Goal: Check status: Check status

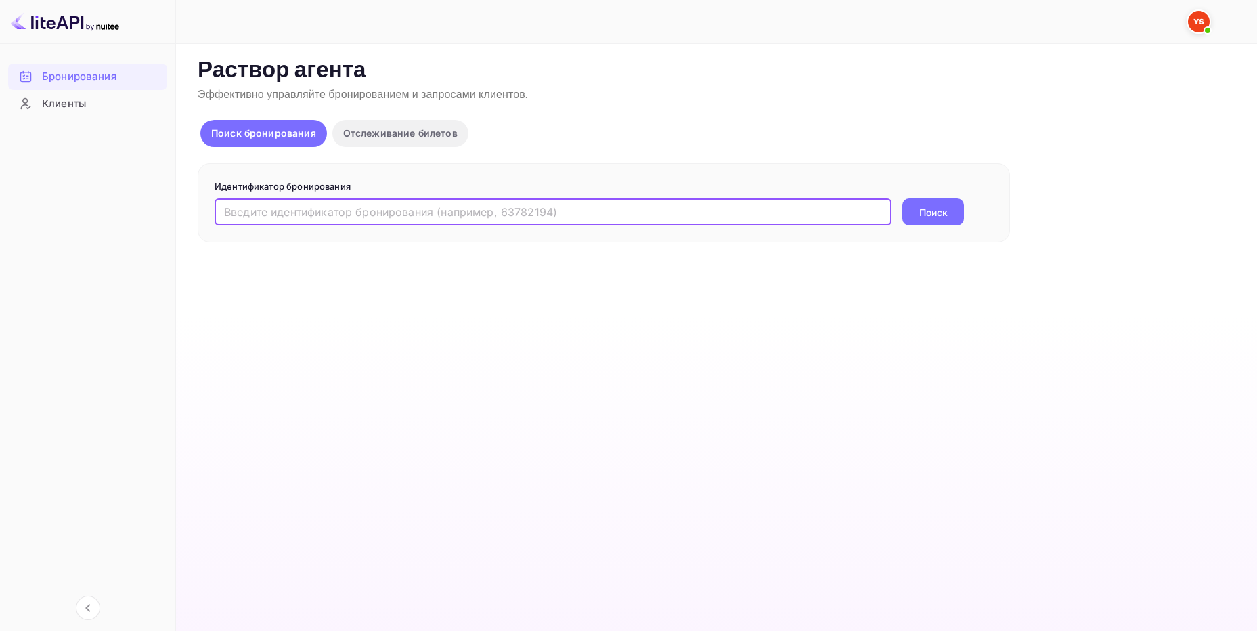
paste input "9120931"
type input "9120931"
click at [939, 219] on ya-tr-span "Поиск" at bounding box center [933, 212] width 28 height 14
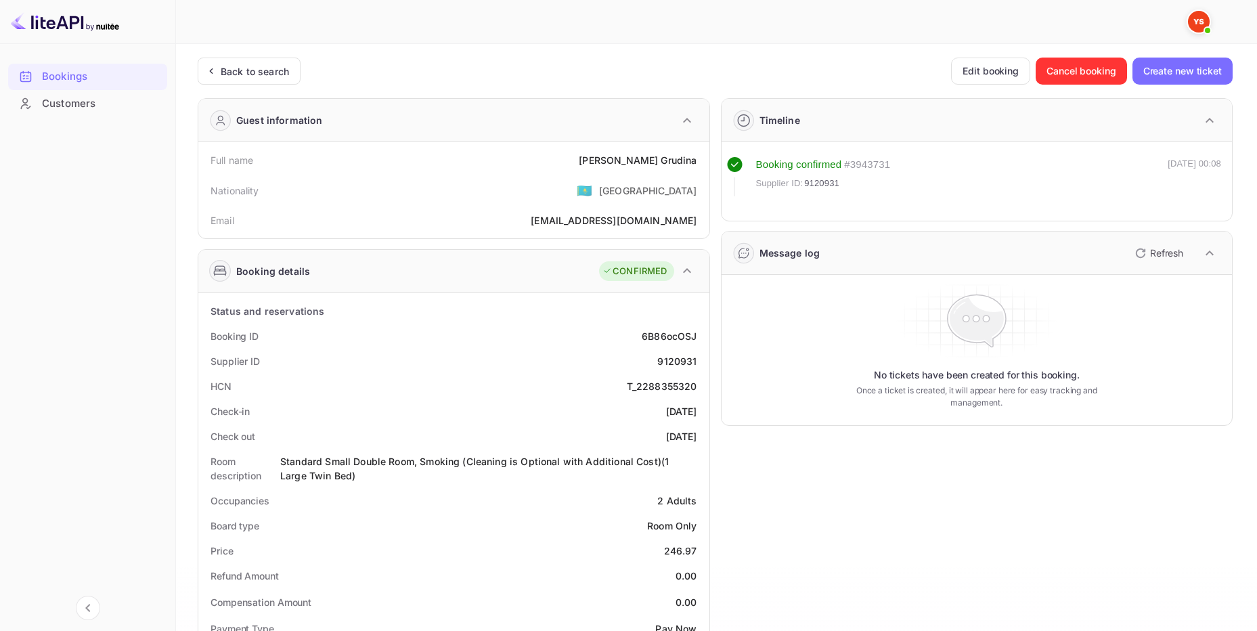
click at [644, 156] on ya-tr-span "[PERSON_NAME]" at bounding box center [618, 160] width 79 height 12
copy div "[PERSON_NAME]"
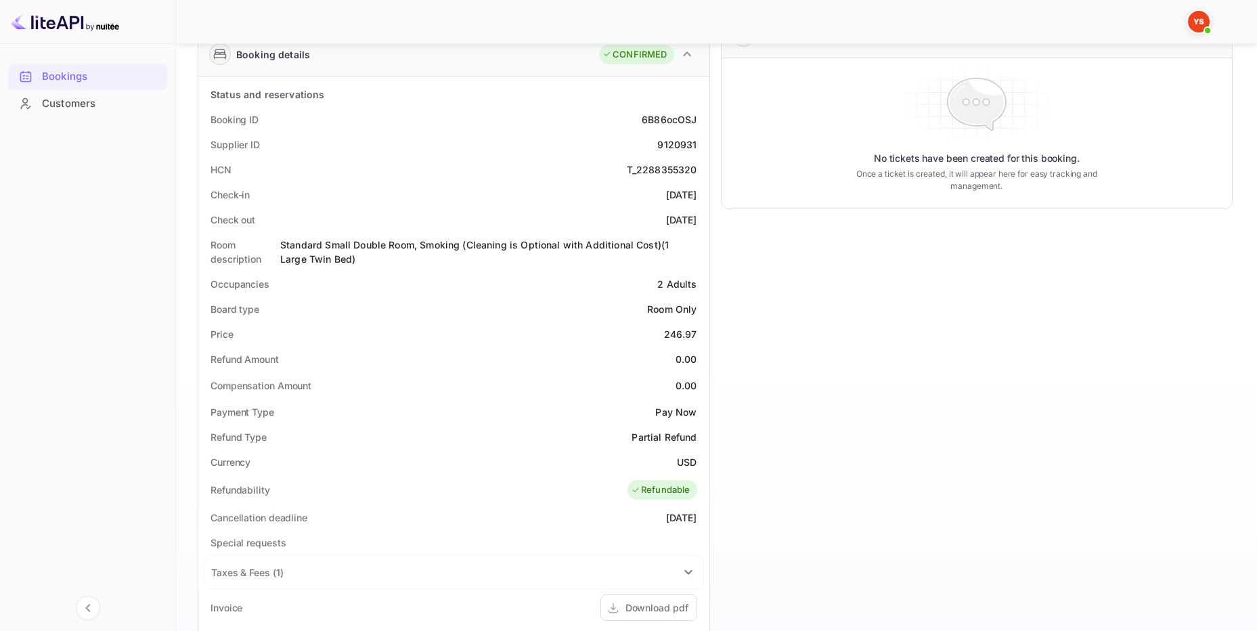
scroll to position [225, 0]
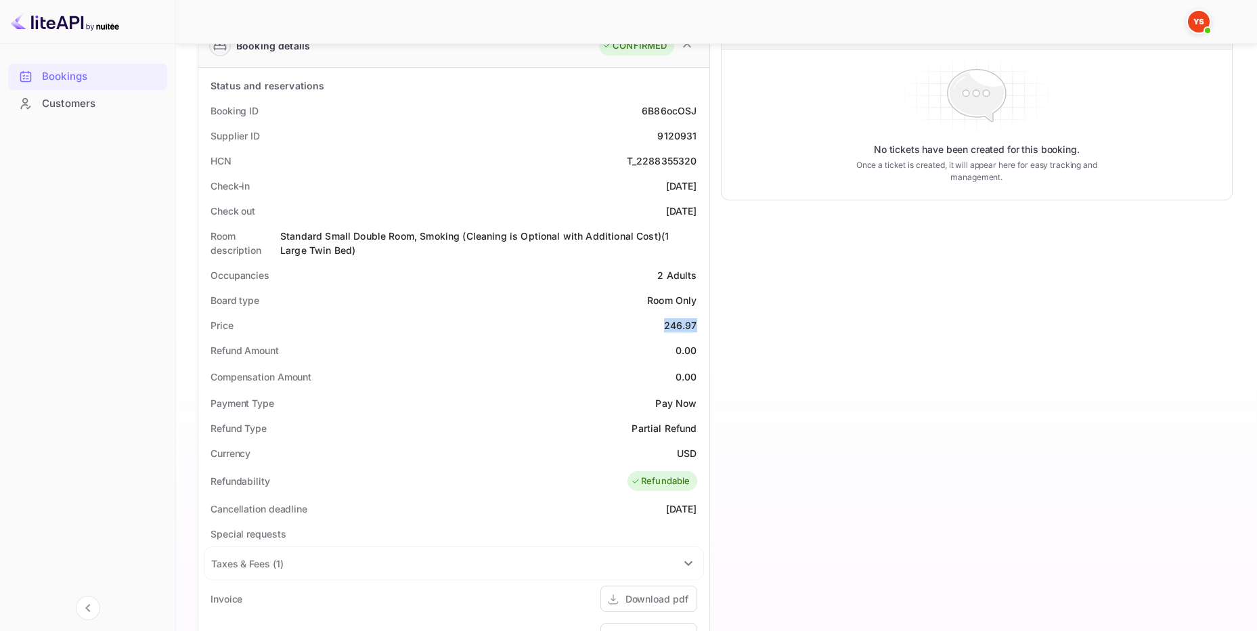
drag, startPoint x: 667, startPoint y: 325, endPoint x: 694, endPoint y: 320, distance: 27.6
click at [694, 320] on div "246.97" at bounding box center [680, 325] width 33 height 14
copy div "246.97"
drag, startPoint x: 676, startPoint y: 451, endPoint x: 700, endPoint y: 451, distance: 24.4
click at [700, 451] on div "Currency USD" at bounding box center [454, 452] width 500 height 25
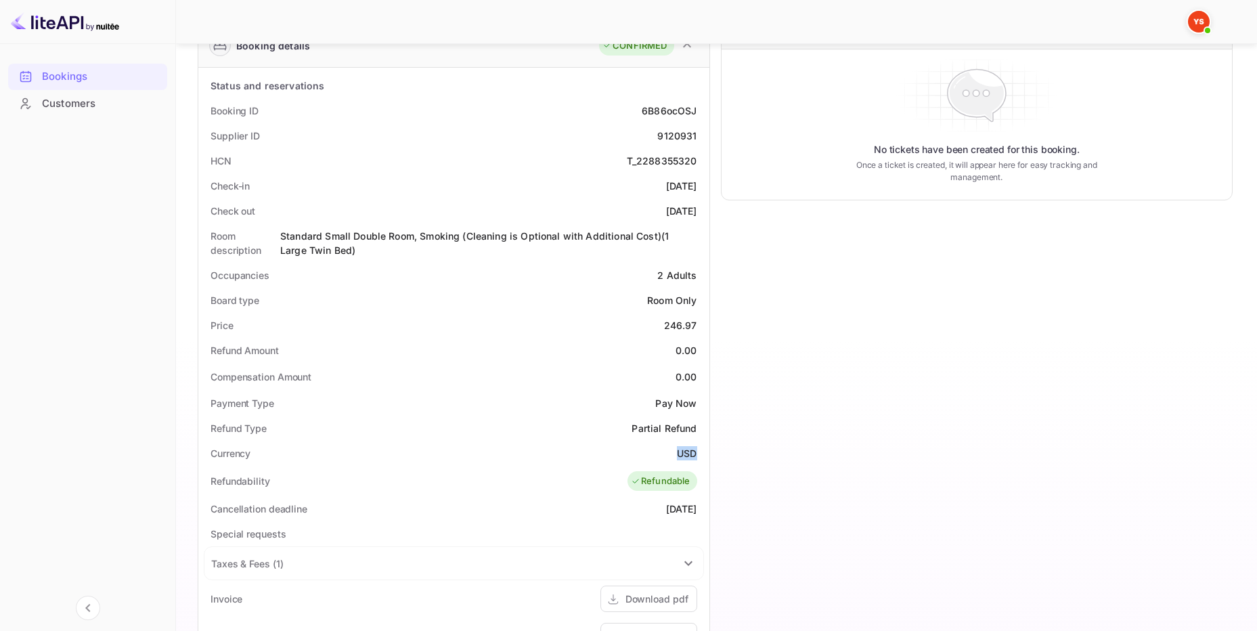
copy ya-tr-span "USD"
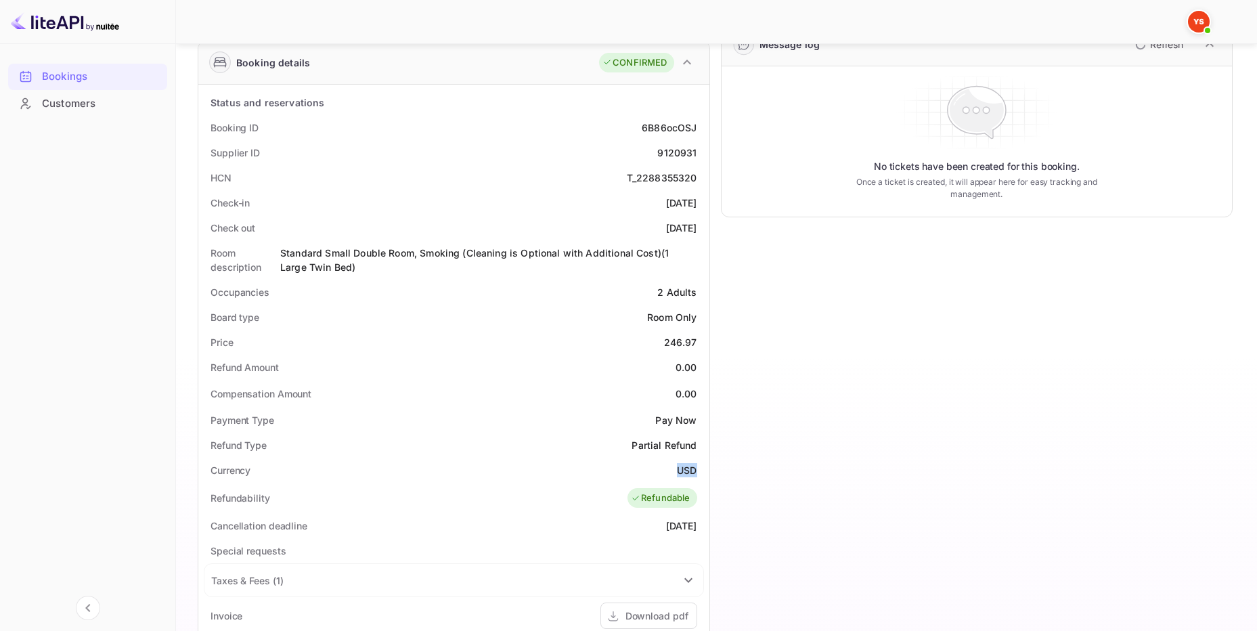
scroll to position [338, 0]
